Goal: Information Seeking & Learning: Learn about a topic

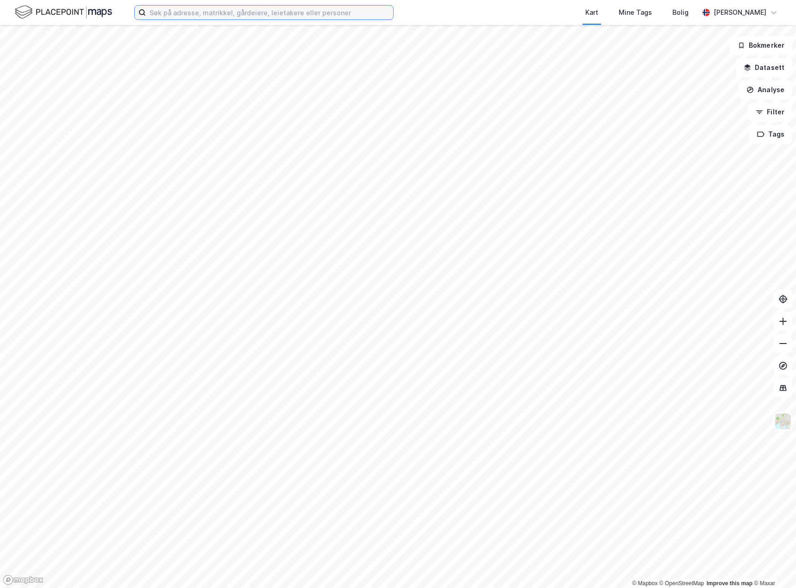
click at [198, 15] on input at bounding box center [269, 13] width 247 height 14
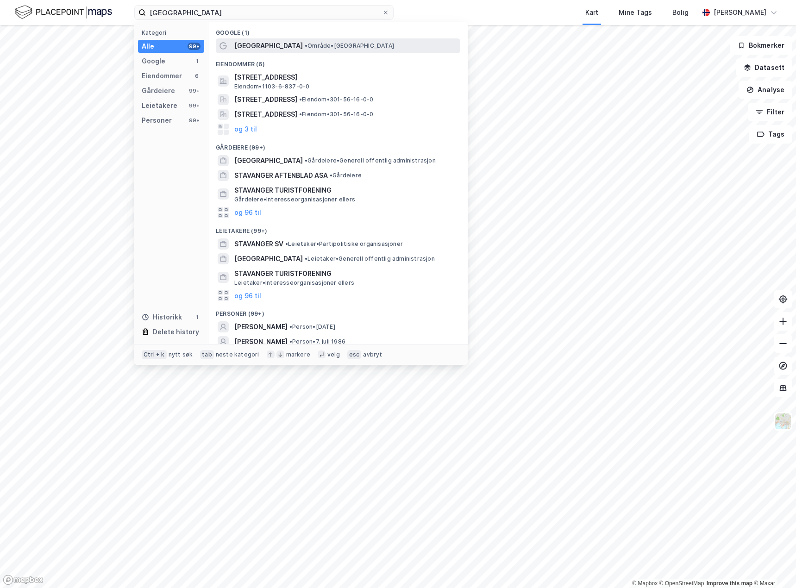
click at [246, 46] on span "[GEOGRAPHIC_DATA]" at bounding box center [268, 45] width 69 height 11
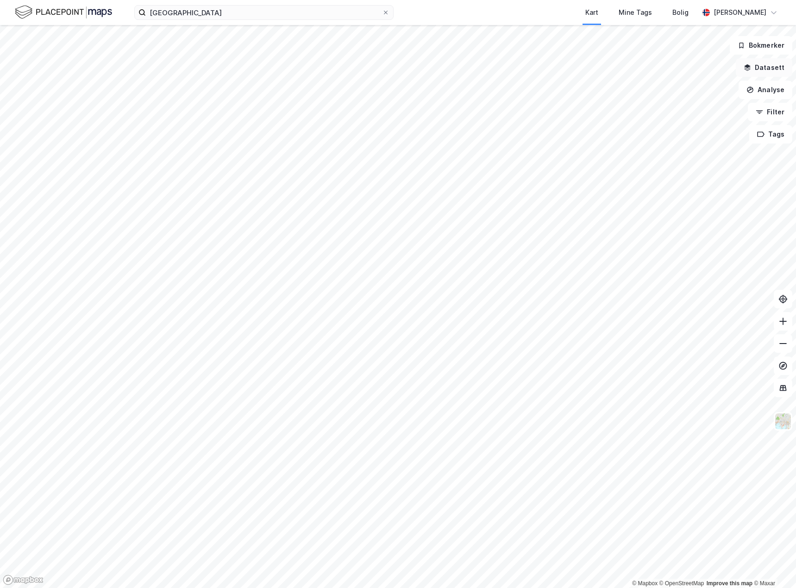
click at [770, 69] on button "Datasett" at bounding box center [764, 67] width 57 height 19
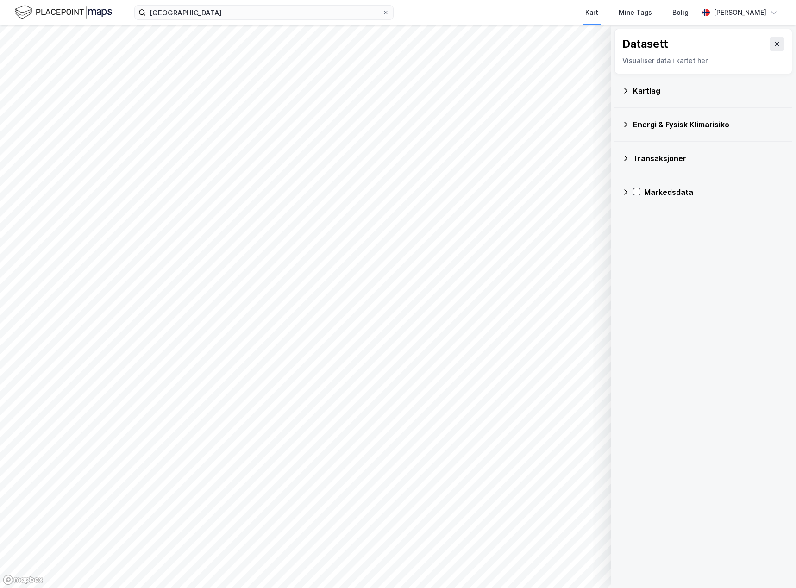
click at [630, 95] on div "Kartlag" at bounding box center [703, 91] width 163 height 22
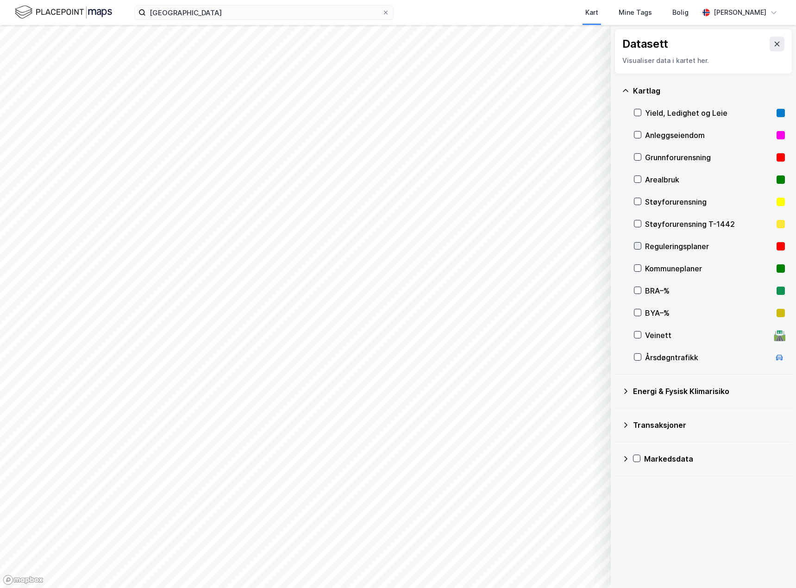
click at [640, 246] on icon at bounding box center [638, 246] width 6 height 6
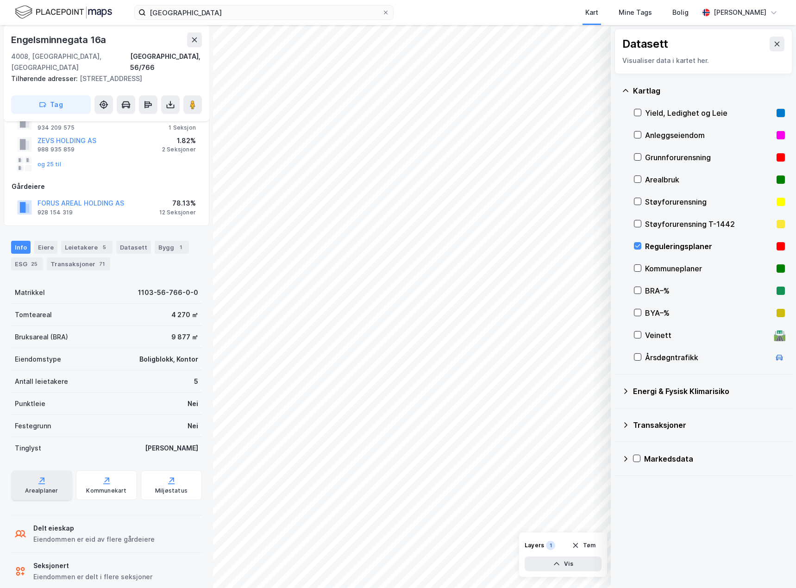
scroll to position [76, 0]
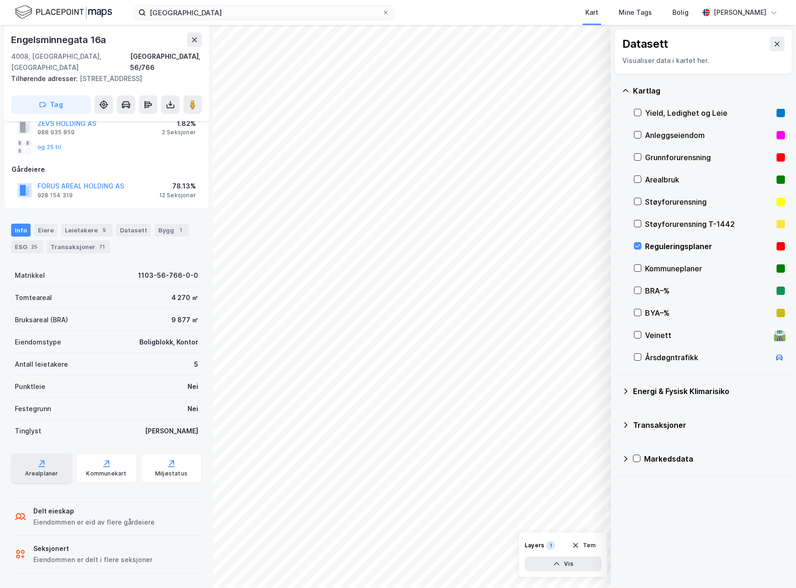
click at [45, 471] on div "Arealplaner" at bounding box center [41, 473] width 33 height 7
click at [639, 266] on div at bounding box center [637, 267] width 7 height 7
drag, startPoint x: 636, startPoint y: 245, endPoint x: 643, endPoint y: 252, distance: 10.2
click at [637, 245] on icon at bounding box center [638, 246] width 6 height 6
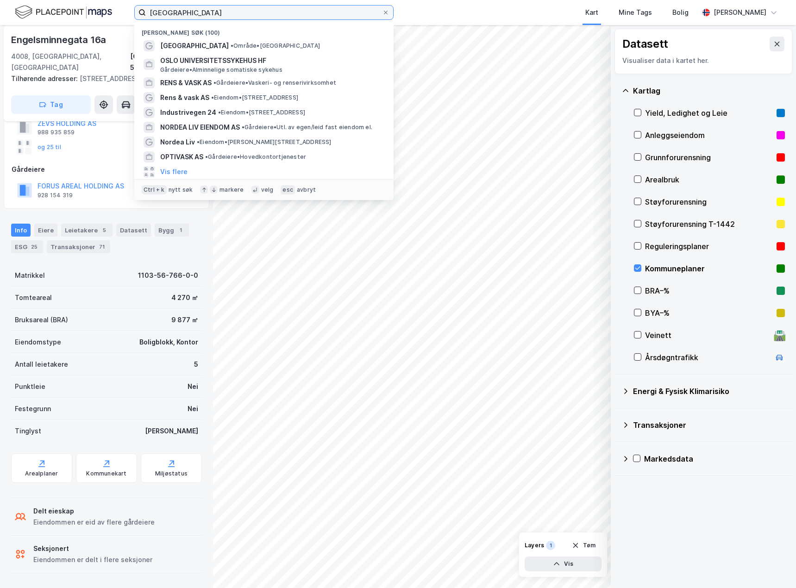
drag, startPoint x: 181, startPoint y: 16, endPoint x: 190, endPoint y: 10, distance: 10.4
click at [182, 16] on input "[GEOGRAPHIC_DATA]" at bounding box center [264, 13] width 236 height 14
drag, startPoint x: 169, startPoint y: 16, endPoint x: 186, endPoint y: 16, distance: 16.7
click at [170, 15] on input "[GEOGRAPHIC_DATA]" at bounding box center [264, 13] width 236 height 14
drag, startPoint x: 197, startPoint y: 15, endPoint x: 152, endPoint y: 11, distance: 45.1
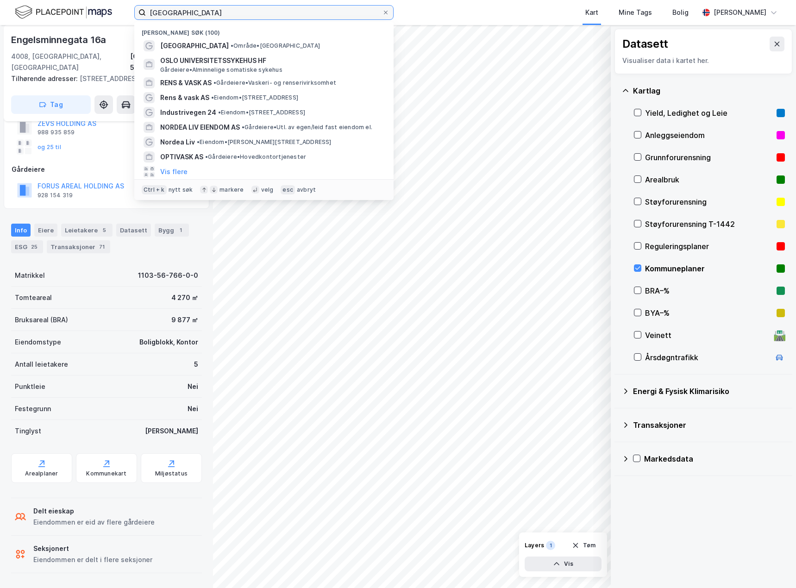
click at [127, 11] on div "stavanger Nylige søk (100) [GEOGRAPHIC_DATA] • Område • [GEOGRAPHIC_DATA] HF Gå…" at bounding box center [398, 12] width 796 height 25
type input "a"
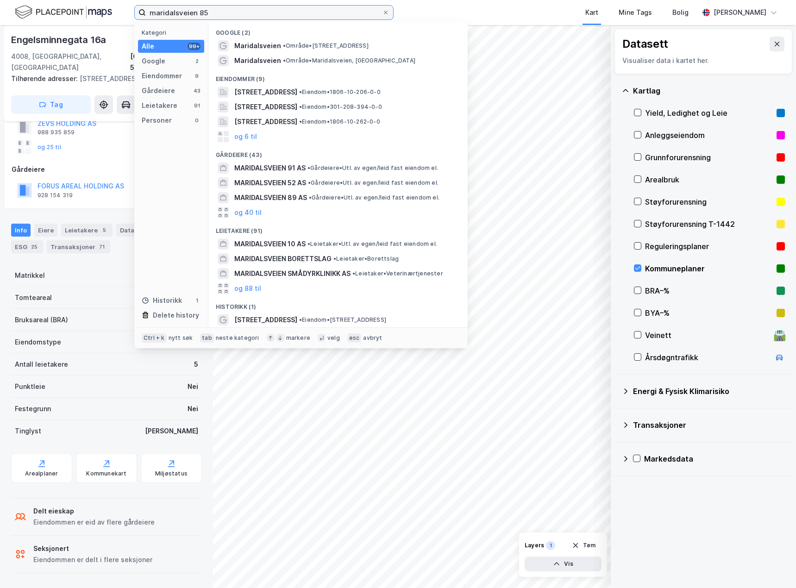
type input "maridalsveien 85"
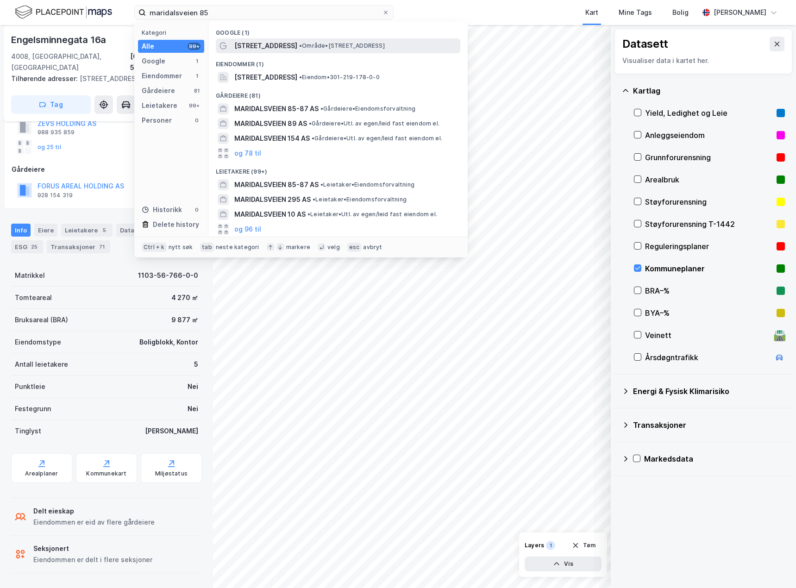
click at [269, 46] on span "[STREET_ADDRESS]" at bounding box center [265, 45] width 63 height 11
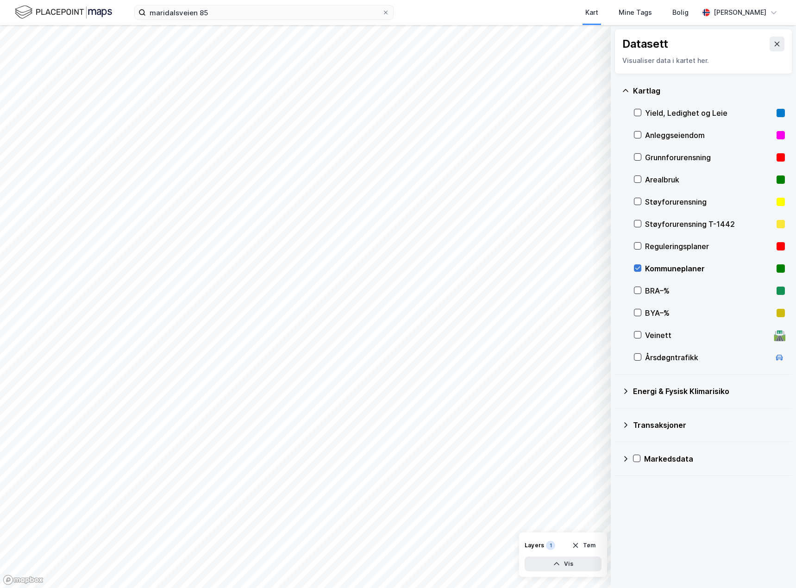
click at [640, 267] on icon at bounding box center [638, 268] width 5 height 3
click at [638, 270] on icon at bounding box center [638, 268] width 6 height 6
click at [567, 568] on button "Vis" at bounding box center [563, 564] width 77 height 15
click at [524, 548] on div "Kommuneplaner" at bounding box center [517, 547] width 47 height 7
click at [556, 545] on icon at bounding box center [558, 543] width 7 height 7
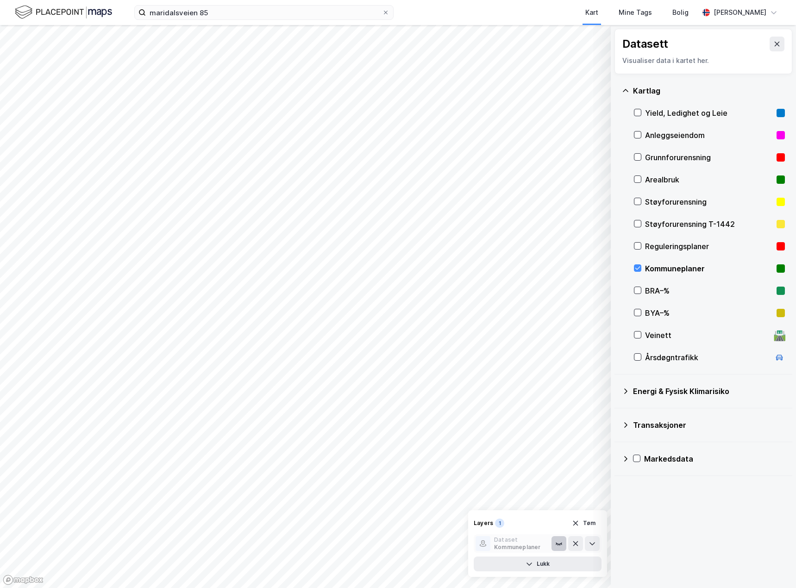
click at [559, 545] on icon at bounding box center [559, 543] width 6 height 1
click at [639, 246] on icon at bounding box center [638, 246] width 6 height 6
click at [591, 542] on icon at bounding box center [592, 543] width 7 height 7
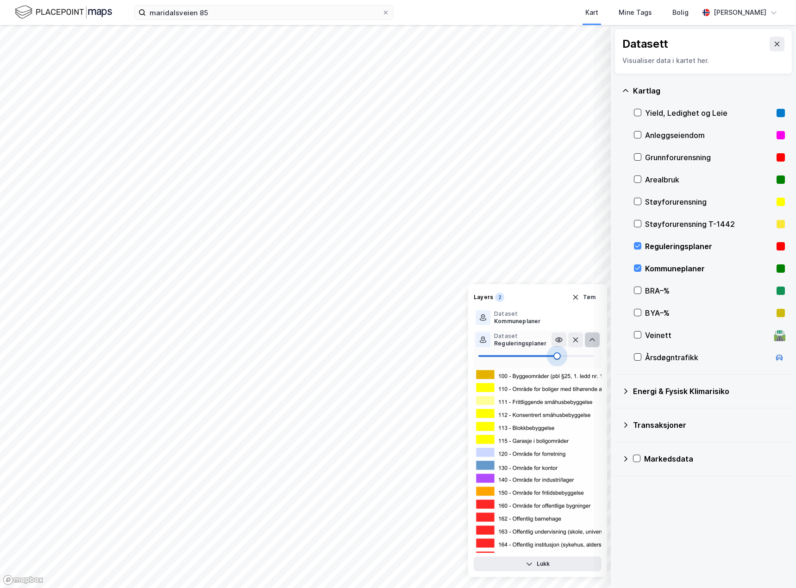
type input "64"
drag, startPoint x: 560, startPoint y: 358, endPoint x: 553, endPoint y: 357, distance: 6.5
click at [553, 357] on span at bounding box center [552, 356] width 7 height 7
click at [541, 318] on div "Dataset Kommuneplaner" at bounding box center [514, 317] width 76 height 15
click at [589, 321] on icon at bounding box center [592, 317] width 7 height 7
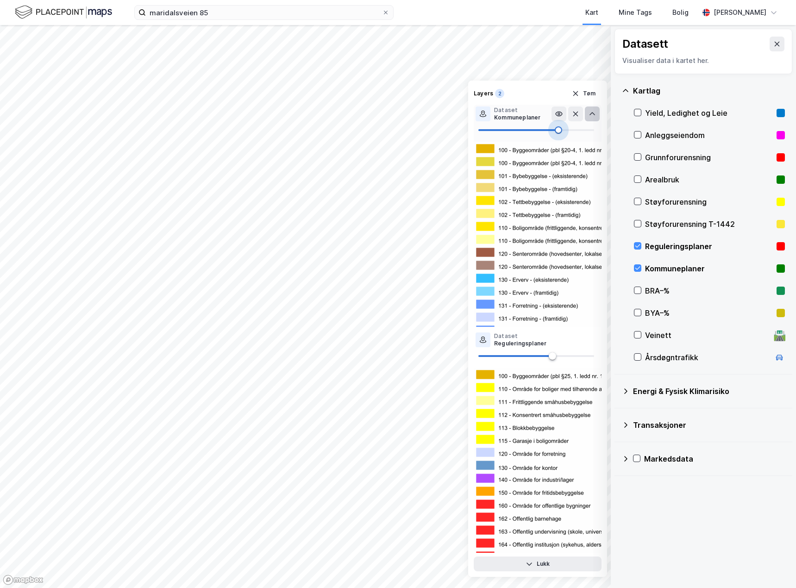
type input "71"
click at [560, 133] on span at bounding box center [560, 129] width 7 height 7
click at [487, 94] on div "Layers" at bounding box center [483, 93] width 19 height 7
click at [524, 575] on div "Layers 2 Tøm Dataset Kommuneplaner Dataset Reguleringsplaner Lukk" at bounding box center [537, 329] width 139 height 497
click at [525, 570] on button "Lukk" at bounding box center [538, 564] width 128 height 15
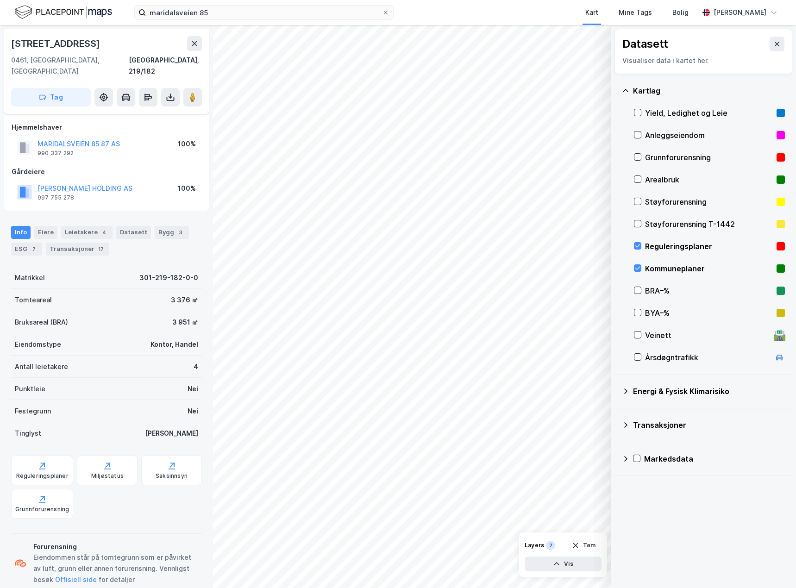
scroll to position [9, 0]
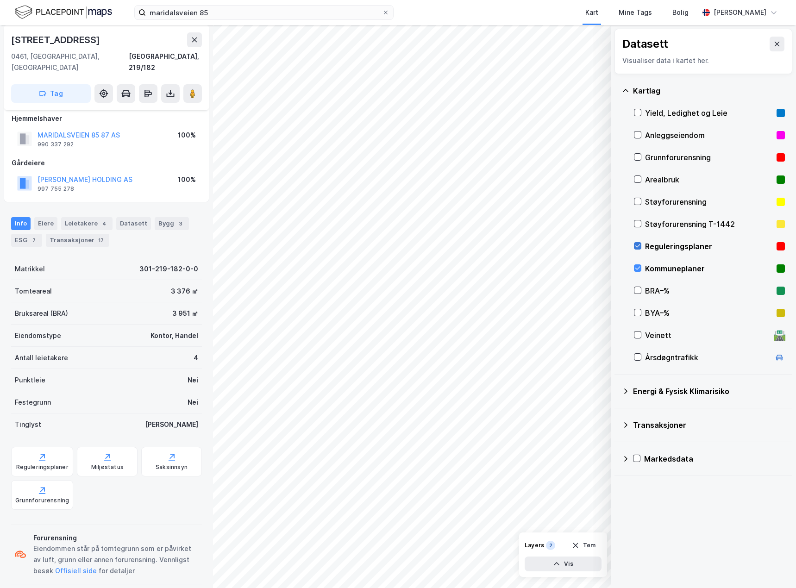
click at [637, 245] on icon at bounding box center [638, 246] width 6 height 6
click at [637, 270] on icon at bounding box center [638, 268] width 5 height 3
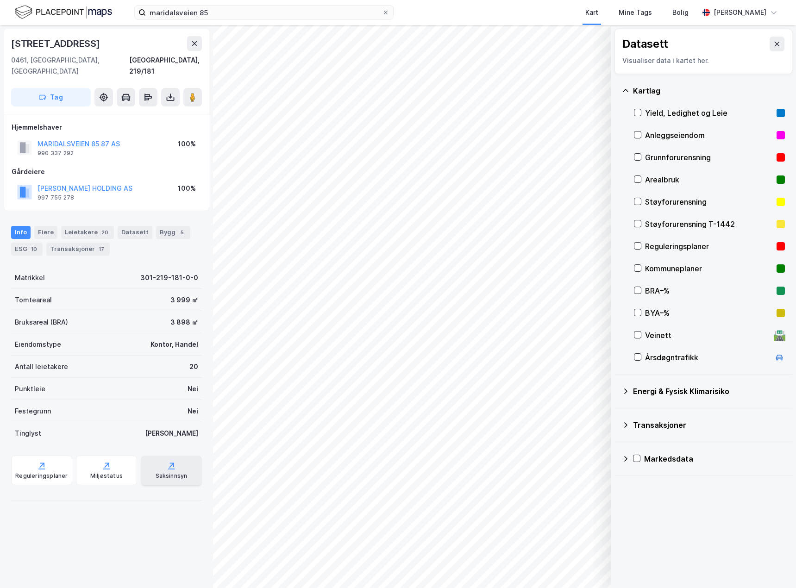
click at [155, 460] on div "Saksinnsyn" at bounding box center [171, 471] width 61 height 30
click at [45, 457] on div "Reguleringsplaner" at bounding box center [41, 471] width 61 height 30
